Goal: Task Accomplishment & Management: Use online tool/utility

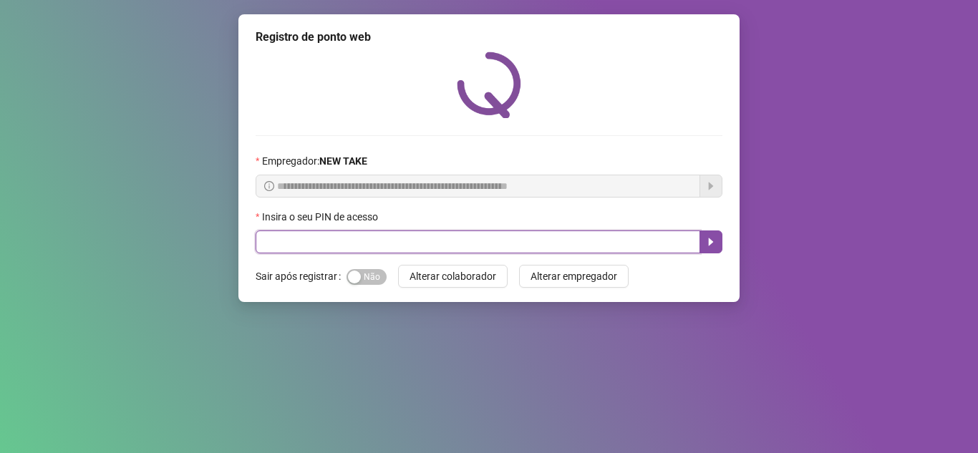
click at [351, 230] on input "text" at bounding box center [477, 241] width 444 height 23
type input "*****"
click at [710, 252] on button "button" at bounding box center [710, 241] width 23 height 23
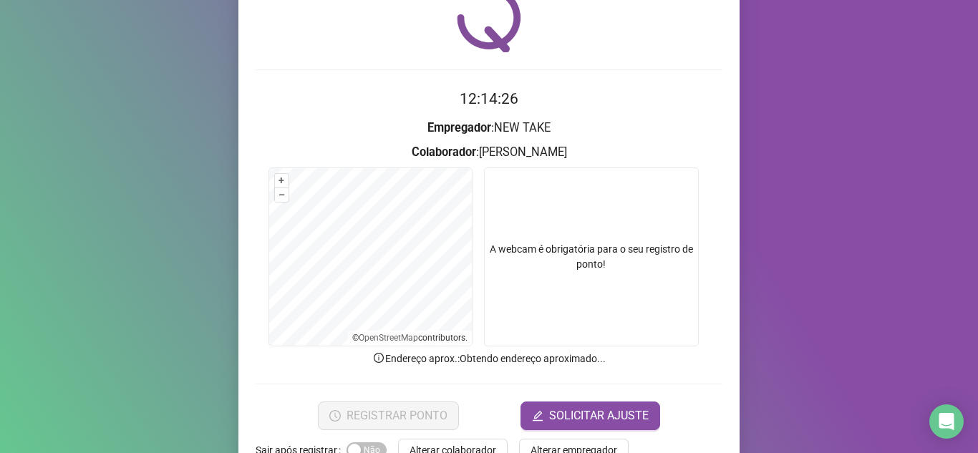
scroll to position [106, 0]
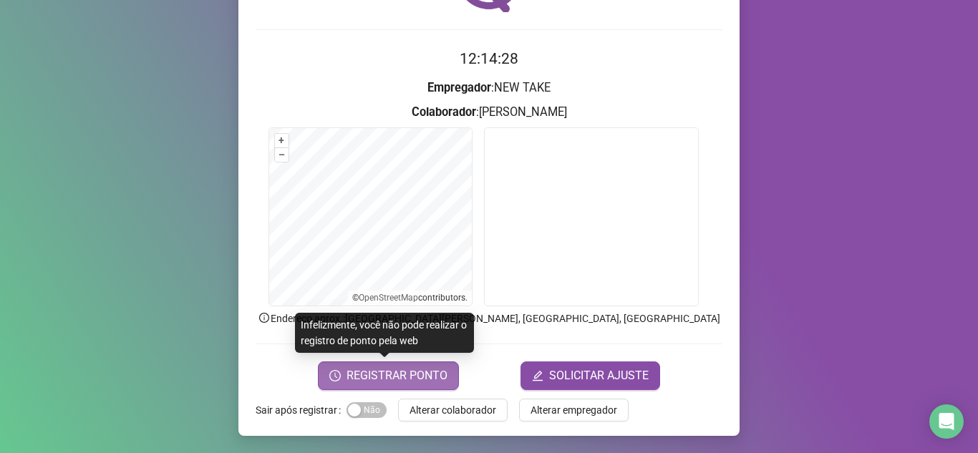
click at [389, 376] on span "REGISTRAR PONTO" at bounding box center [396, 375] width 101 height 17
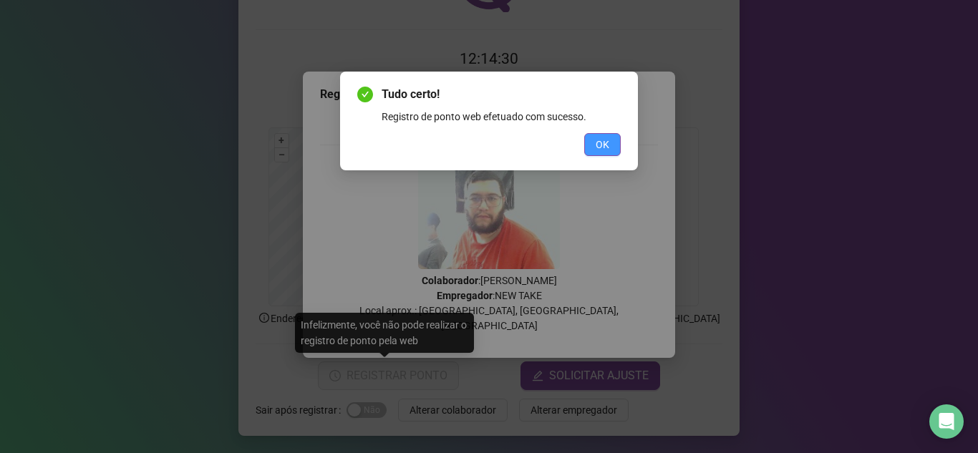
click at [600, 136] on button "OK" at bounding box center [602, 144] width 36 height 23
